Goal: Task Accomplishment & Management: Complete application form

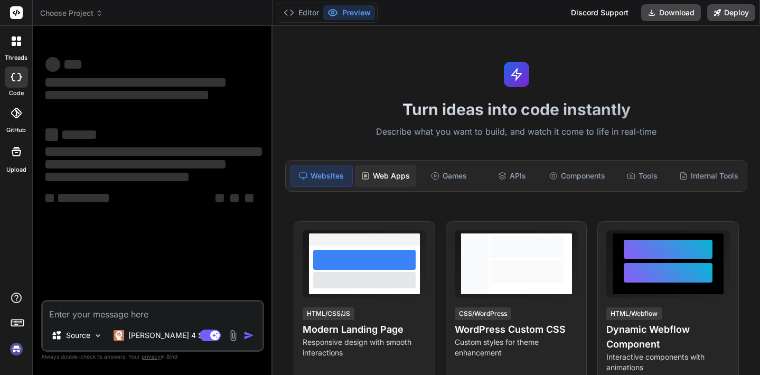
click at [389, 173] on div "Web Apps" at bounding box center [385, 176] width 61 height 22
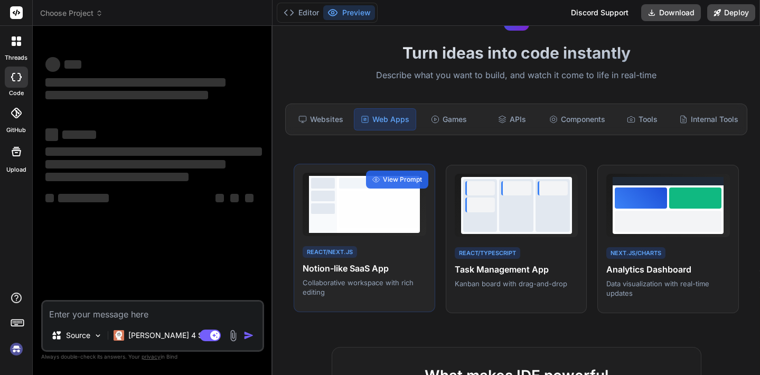
type textarea "x"
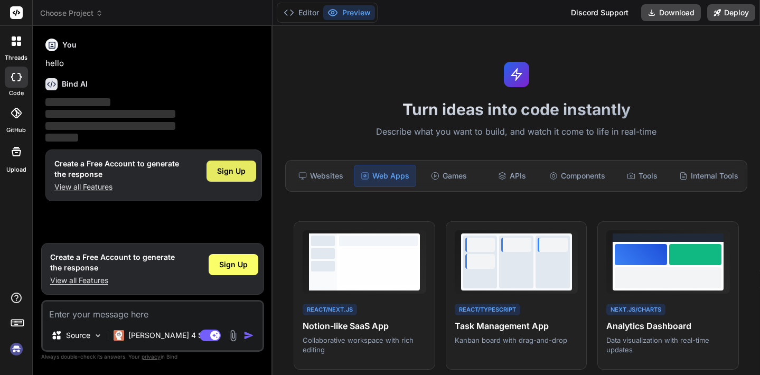
click at [230, 166] on span "Sign Up" at bounding box center [231, 171] width 29 height 11
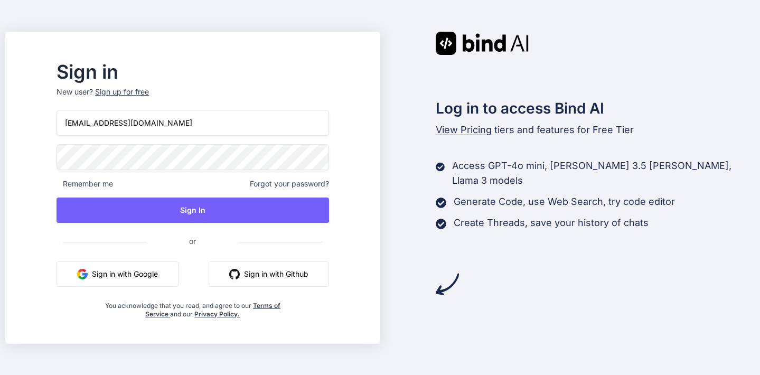
type input "[EMAIL_ADDRESS][DOMAIN_NAME]"
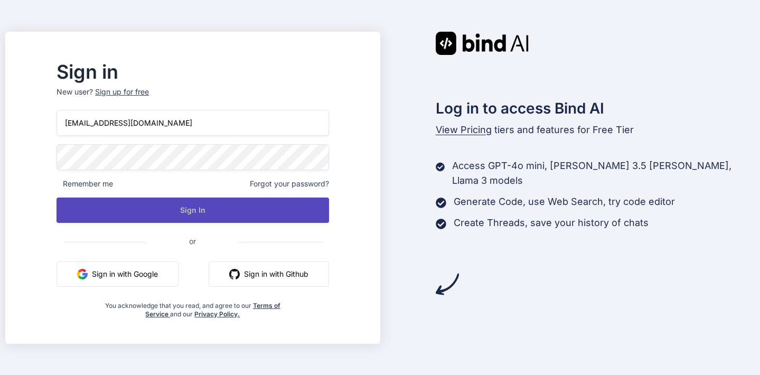
click at [233, 208] on button "Sign In" at bounding box center [193, 210] width 272 height 25
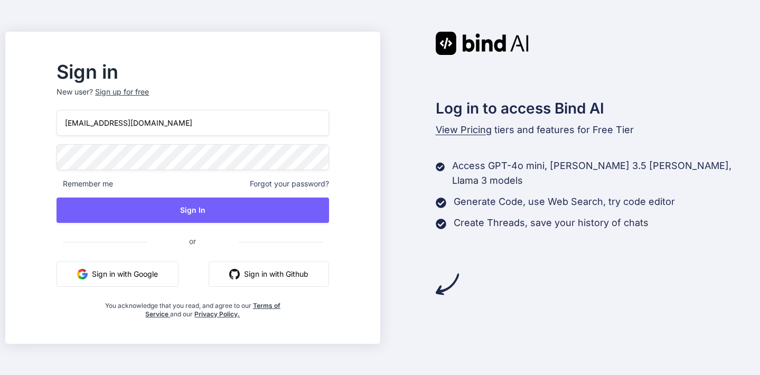
click at [149, 92] on div "Sign up for free" at bounding box center [122, 92] width 54 height 11
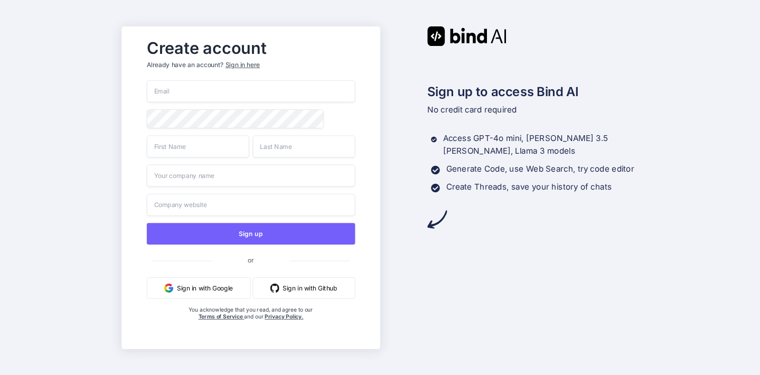
paste input "[EMAIL_ADDRESS][DOMAIN_NAME]"
type input "[EMAIL_ADDRESS][DOMAIN_NAME]"
type input "Prem"
type input "Babu"
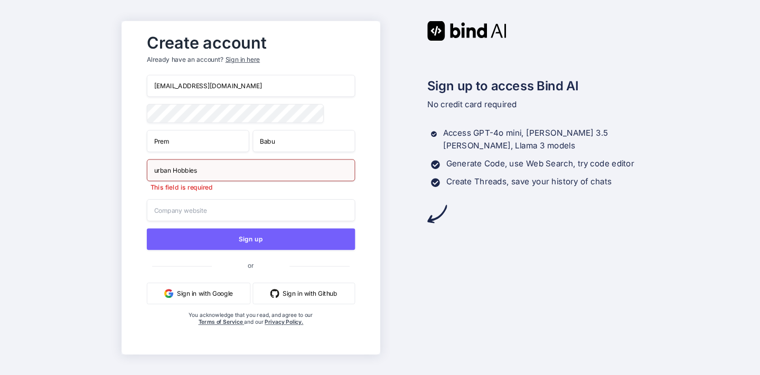
type input "urban Hobbies"
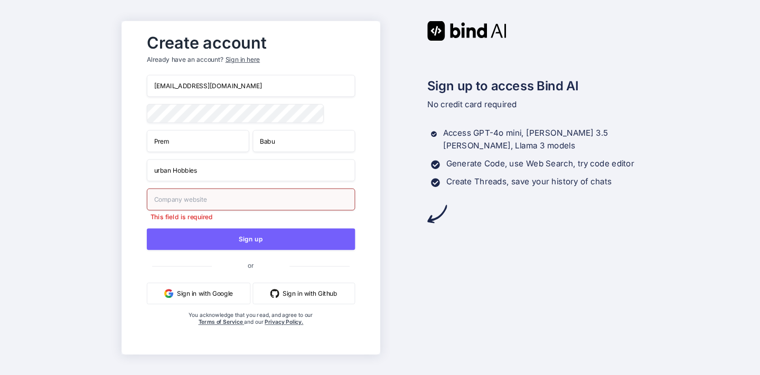
click at [196, 204] on input "text" at bounding box center [251, 199] width 208 height 22
type input "[DOMAIN_NAME]"
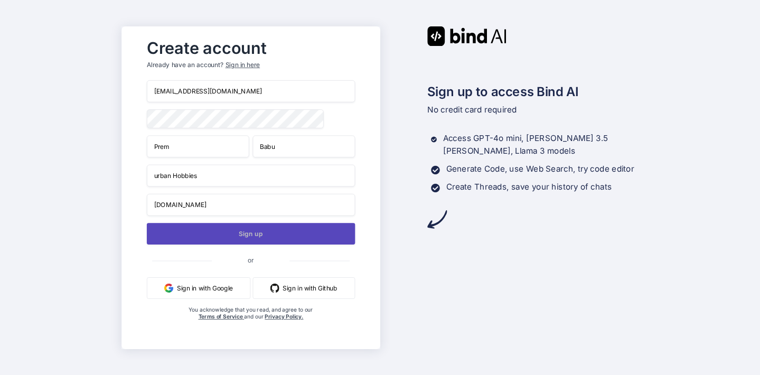
click at [251, 236] on button "Sign up" at bounding box center [251, 234] width 208 height 22
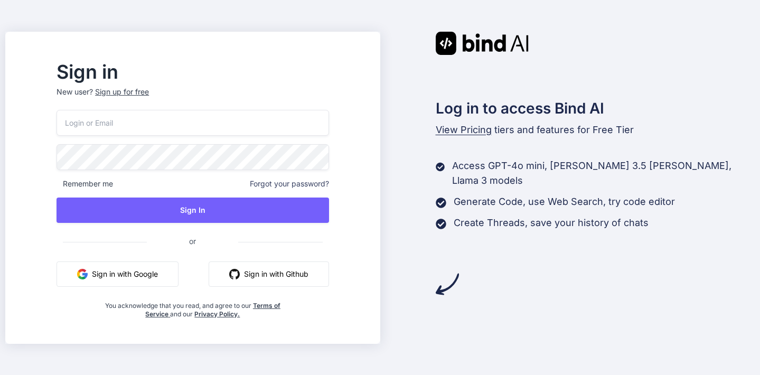
paste input "kishoreisback@gmail.com"
type input "kishoreisback@gmail.com"
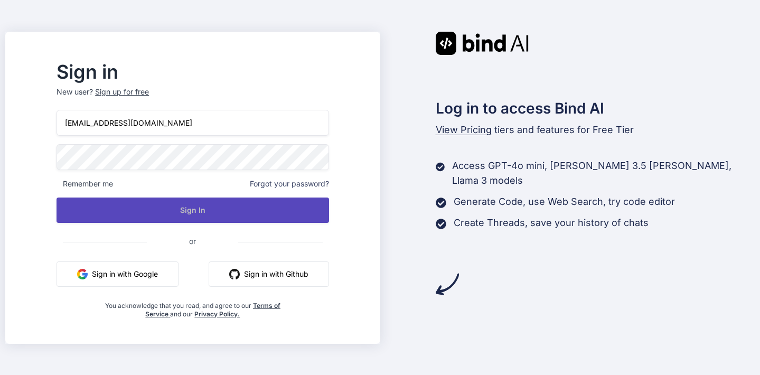
click at [215, 212] on button "Sign In" at bounding box center [193, 210] width 272 height 25
